Goal: Task Accomplishment & Management: Complete application form

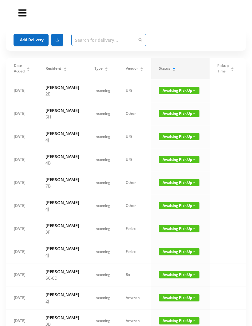
click at [80, 40] on input "text" at bounding box center [108, 40] width 75 height 12
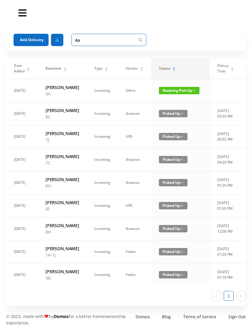
type input "4a"
click at [175, 88] on span "Awaiting Pick Up" at bounding box center [179, 90] width 41 height 7
click at [171, 113] on link "Picked Up" at bounding box center [173, 112] width 40 height 10
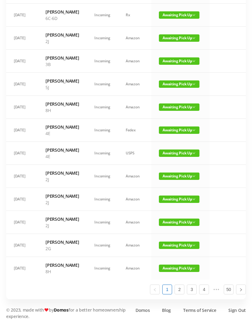
scroll to position [348, 0]
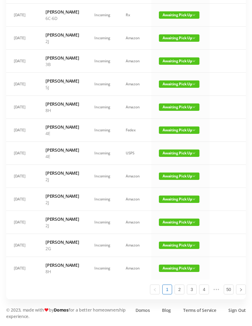
scroll to position [369, 0]
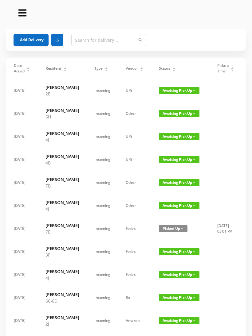
click at [33, 40] on button "Add Delivery" at bounding box center [31, 40] width 35 height 12
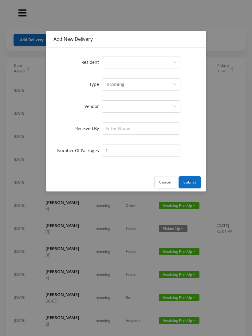
click at [174, 61] on icon "icon: down" at bounding box center [175, 62] width 4 height 4
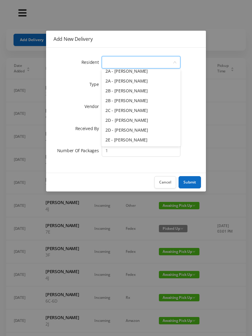
scroll to position [113, 0]
click at [131, 139] on li "2E - [PERSON_NAME]" at bounding box center [141, 140] width 79 height 10
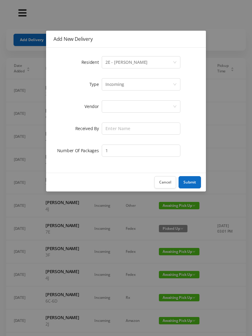
click at [159, 104] on div at bounding box center [138, 107] width 67 height 12
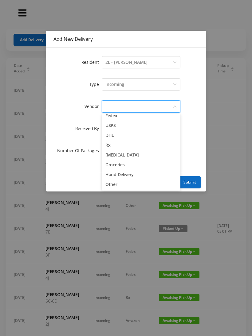
scroll to position [24, 0]
click at [130, 175] on li "Hand Delivery" at bounding box center [141, 175] width 79 height 10
click at [164, 182] on button "Cancel" at bounding box center [165, 182] width 22 height 12
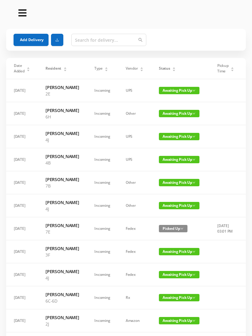
click at [176, 71] on div "Status" at bounding box center [167, 69] width 17 height 6
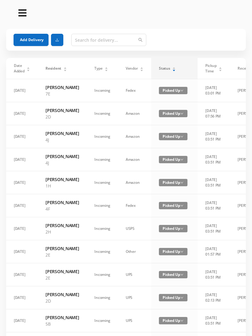
click at [173, 68] on div "Status" at bounding box center [167, 69] width 17 height 6
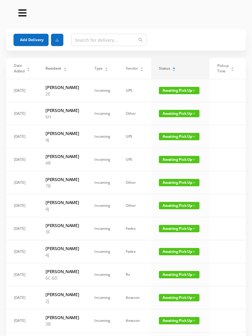
click at [182, 88] on span "Awaiting Pick Up" at bounding box center [179, 90] width 41 height 7
click at [174, 114] on link "Picked Up" at bounding box center [175, 112] width 40 height 10
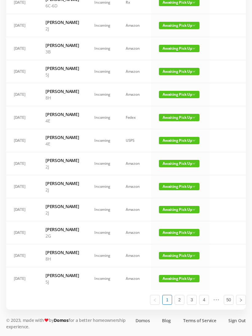
scroll to position [354, 0]
click at [181, 305] on link "2" at bounding box center [179, 299] width 9 height 9
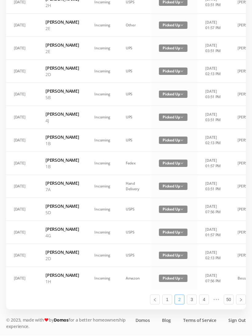
scroll to position [335, 0]
click at [168, 305] on link "1" at bounding box center [166, 299] width 9 height 9
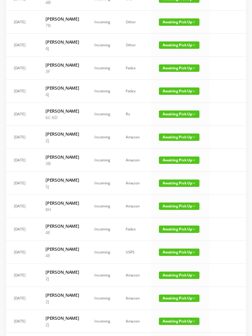
scroll to position [138, 0]
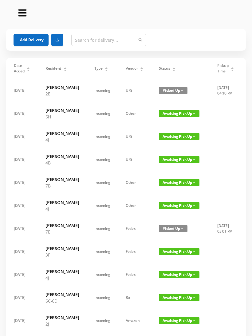
click at [36, 42] on button "Add Delivery" at bounding box center [31, 40] width 35 height 12
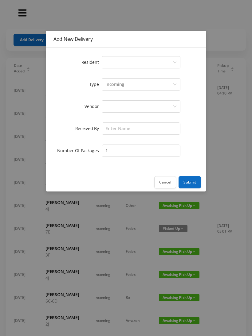
click at [111, 62] on div "Select a person" at bounding box center [138, 62] width 67 height 12
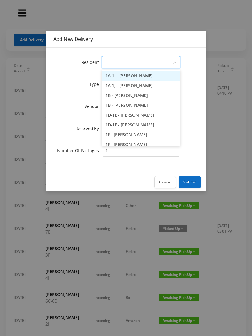
type input "6"
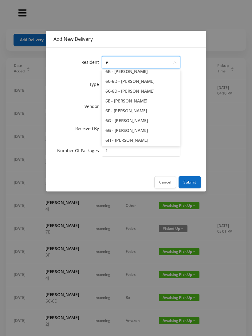
scroll to position [44, 0]
click at [131, 118] on li "6G - [PERSON_NAME]" at bounding box center [141, 121] width 79 height 10
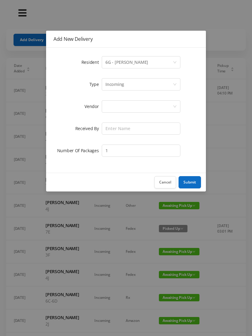
click at [112, 107] on div at bounding box center [138, 107] width 67 height 12
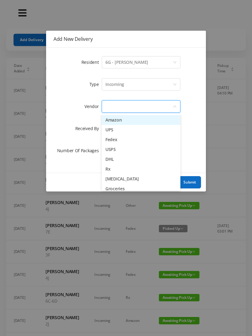
click at [138, 121] on li "Amazon" at bounding box center [141, 120] width 79 height 10
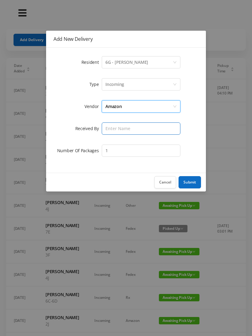
click at [116, 134] on input "text" at bounding box center [141, 128] width 79 height 12
type input "[PERSON_NAME]"
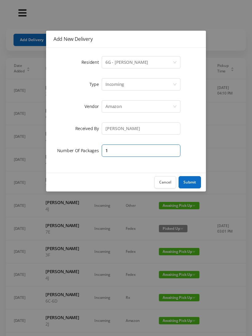
click at [115, 152] on input "1" at bounding box center [141, 151] width 79 height 12
type input "2"
click at [193, 184] on button "Submit" at bounding box center [189, 182] width 22 height 12
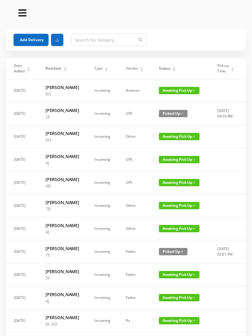
click at [29, 43] on button "Add Delivery" at bounding box center [31, 40] width 35 height 12
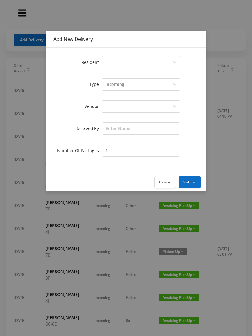
click at [111, 66] on div "Select a person" at bounding box center [138, 62] width 67 height 12
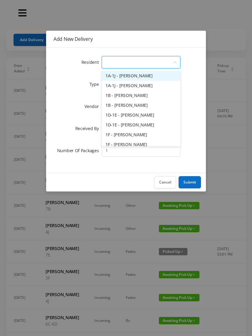
type input "1"
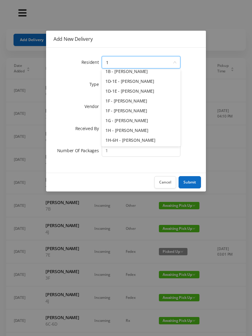
scroll to position [34, 0]
click at [133, 130] on li "1H - Grace Rouhani" at bounding box center [141, 131] width 79 height 10
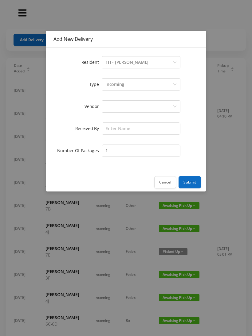
click at [117, 108] on div at bounding box center [138, 107] width 67 height 12
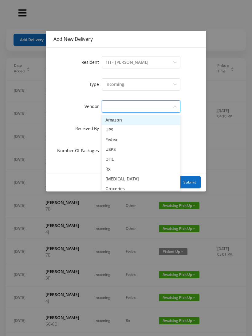
click at [126, 131] on li "UPS" at bounding box center [141, 130] width 79 height 10
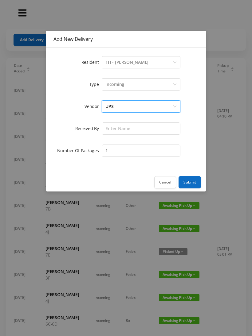
click at [120, 109] on div "UPS" at bounding box center [138, 107] width 67 height 12
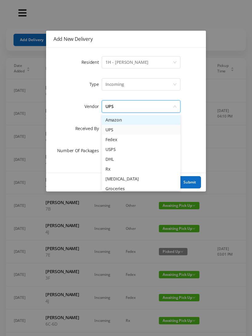
click at [130, 123] on li "Amazon" at bounding box center [141, 120] width 79 height 10
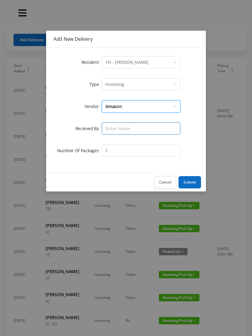
click at [113, 132] on input "text" at bounding box center [141, 128] width 79 height 12
type input "Wayne"
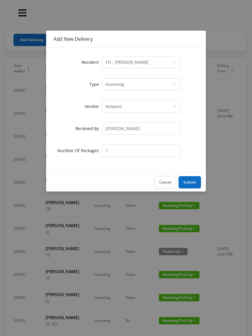
click at [192, 185] on button "Submit" at bounding box center [189, 182] width 22 height 12
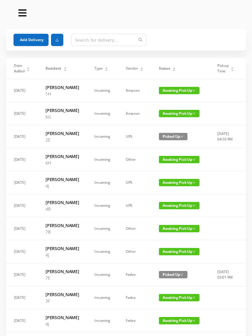
click at [29, 44] on button "Add Delivery" at bounding box center [31, 40] width 35 height 12
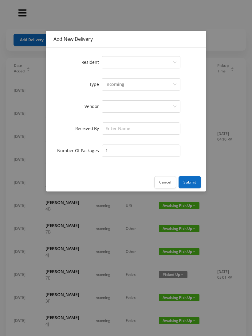
click at [111, 64] on div "Select a person" at bounding box center [138, 62] width 67 height 12
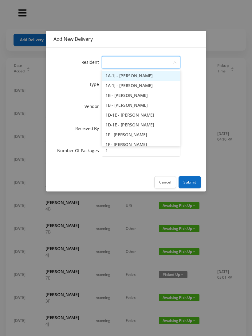
type input "1"
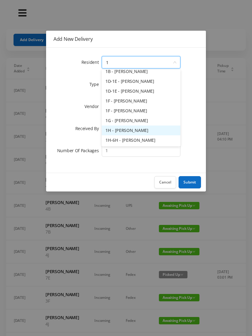
click at [134, 130] on li "1H - Grace Rouhani" at bounding box center [141, 131] width 79 height 10
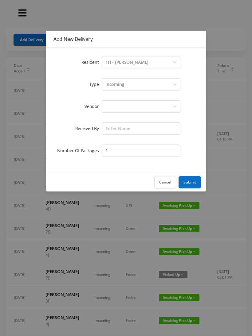
click at [113, 107] on div at bounding box center [138, 107] width 67 height 12
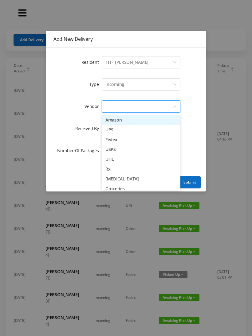
click at [132, 118] on li "Amazon" at bounding box center [141, 120] width 79 height 10
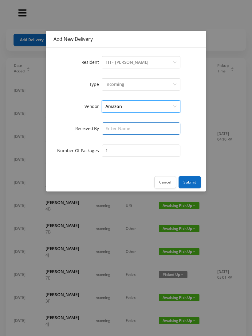
click at [113, 131] on input "text" at bounding box center [141, 128] width 79 height 12
type input "Wayne"
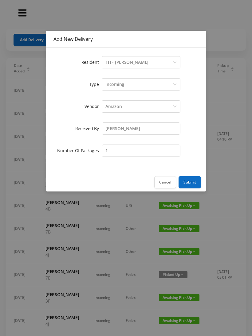
click at [195, 181] on button "Submit" at bounding box center [189, 182] width 22 height 12
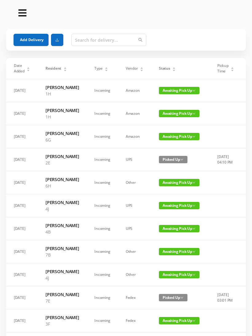
click at [29, 34] on button "Add Delivery" at bounding box center [31, 40] width 35 height 12
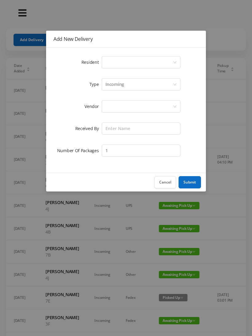
click at [116, 61] on div "Select a person" at bounding box center [138, 62] width 67 height 12
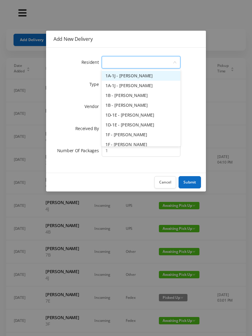
type input "3"
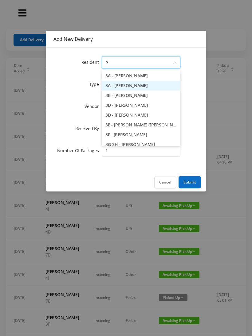
click at [130, 87] on li "3A - Lynn Green" at bounding box center [141, 86] width 79 height 10
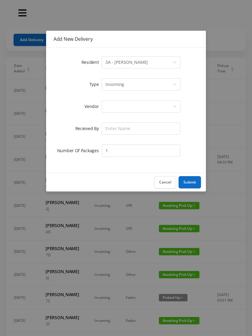
click at [111, 107] on div at bounding box center [138, 107] width 67 height 12
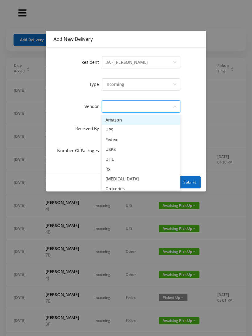
click at [136, 122] on li "Amazon" at bounding box center [141, 120] width 79 height 10
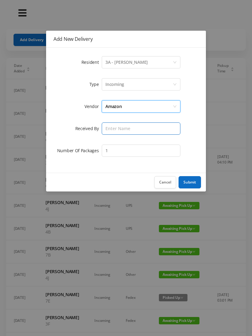
click at [109, 131] on input "text" at bounding box center [141, 128] width 79 height 12
type input "Wayne"
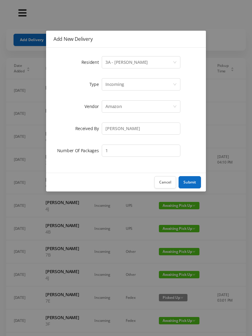
click at [191, 184] on button "Submit" at bounding box center [189, 182] width 22 height 12
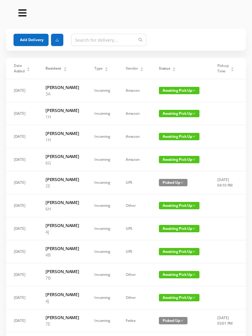
click at [37, 42] on button "Add Delivery" at bounding box center [31, 40] width 35 height 12
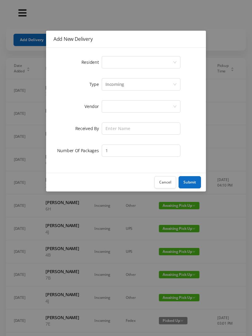
click at [115, 66] on div "Select a person" at bounding box center [138, 62] width 67 height 12
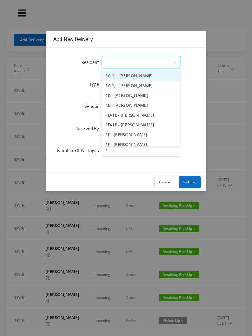
type input "8"
click at [130, 151] on input "1" at bounding box center [141, 151] width 79 height 12
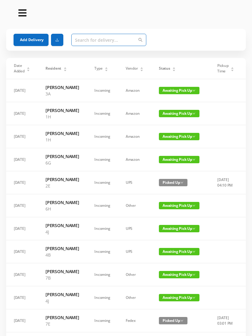
click at [78, 44] on input "text" at bounding box center [108, 40] width 75 height 12
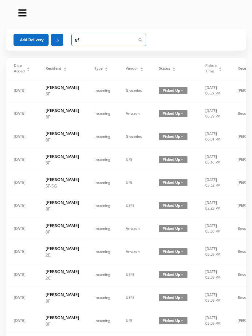
type input "8"
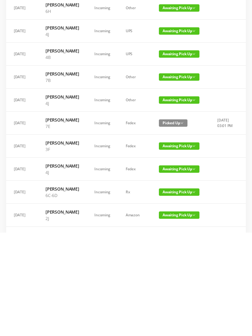
click at [169, 85] on span "Picked Up" at bounding box center [173, 88] width 29 height 7
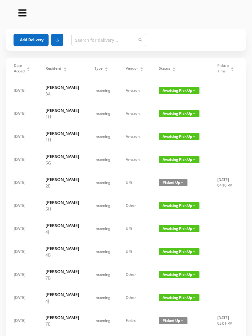
click at [172, 69] on icon "icon: caret-down" at bounding box center [173, 70] width 3 height 3
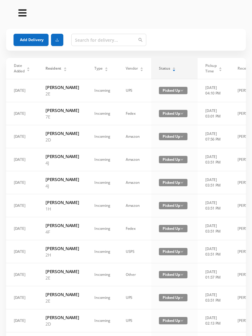
click at [166, 71] on div "Status" at bounding box center [167, 69] width 17 height 6
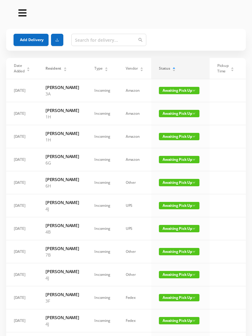
click at [174, 255] on span "Awaiting Pick Up" at bounding box center [179, 251] width 41 height 7
click at [173, 317] on link "Picked Up" at bounding box center [175, 315] width 40 height 10
